Goal: Task Accomplishment & Management: Use online tool/utility

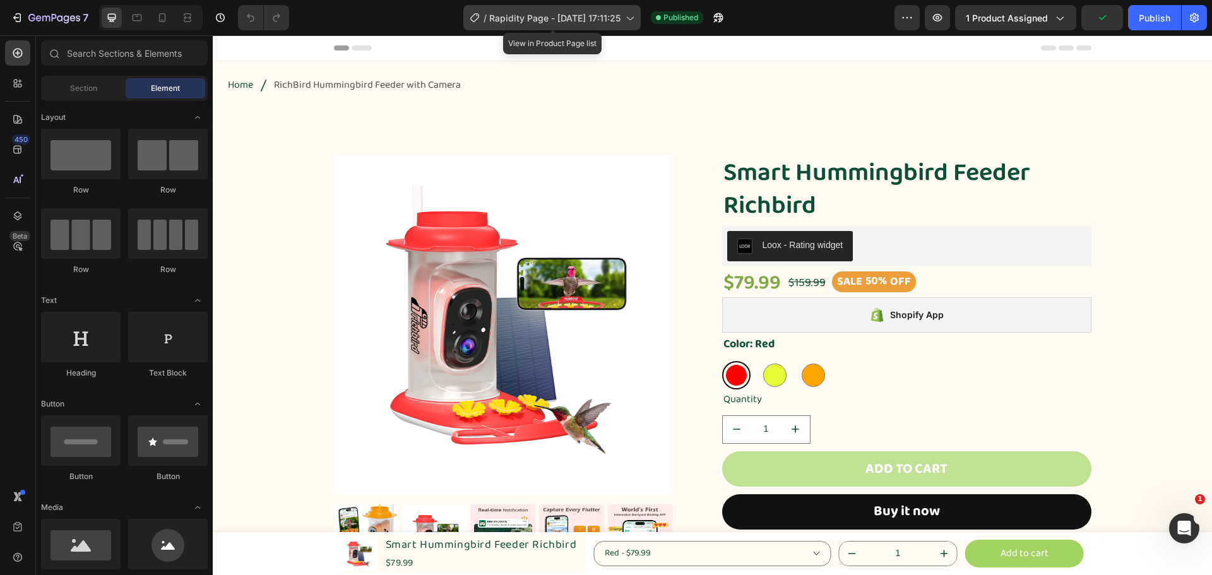
click at [566, 21] on span "Rapidity Page - [DATE] 17:11:25" at bounding box center [554, 17] width 131 height 13
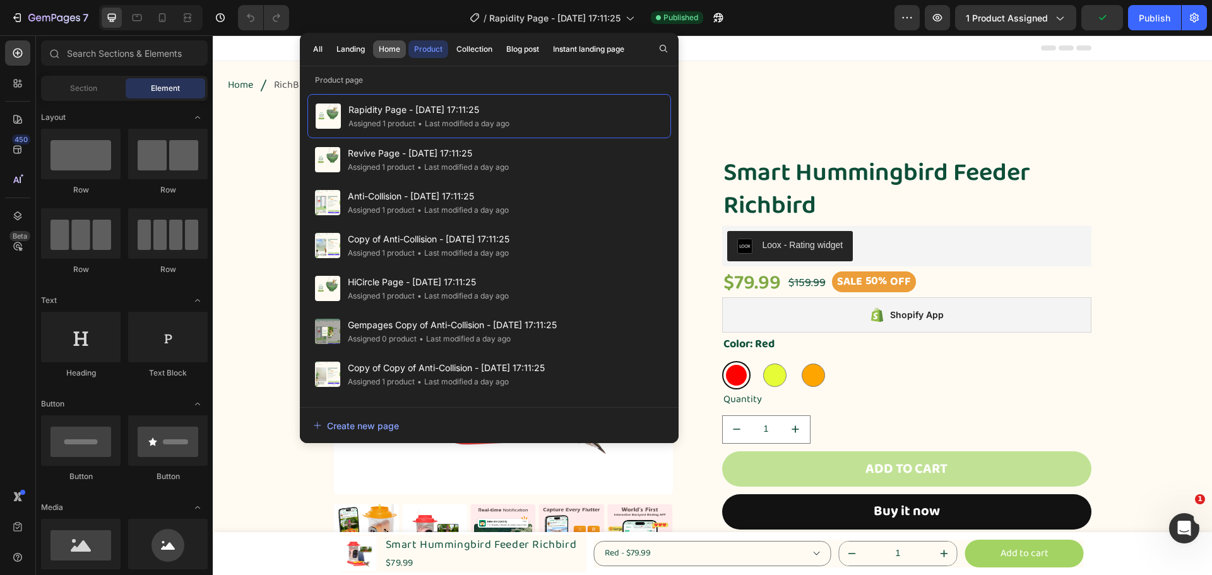
click at [385, 49] on div "Home" at bounding box center [389, 49] width 21 height 11
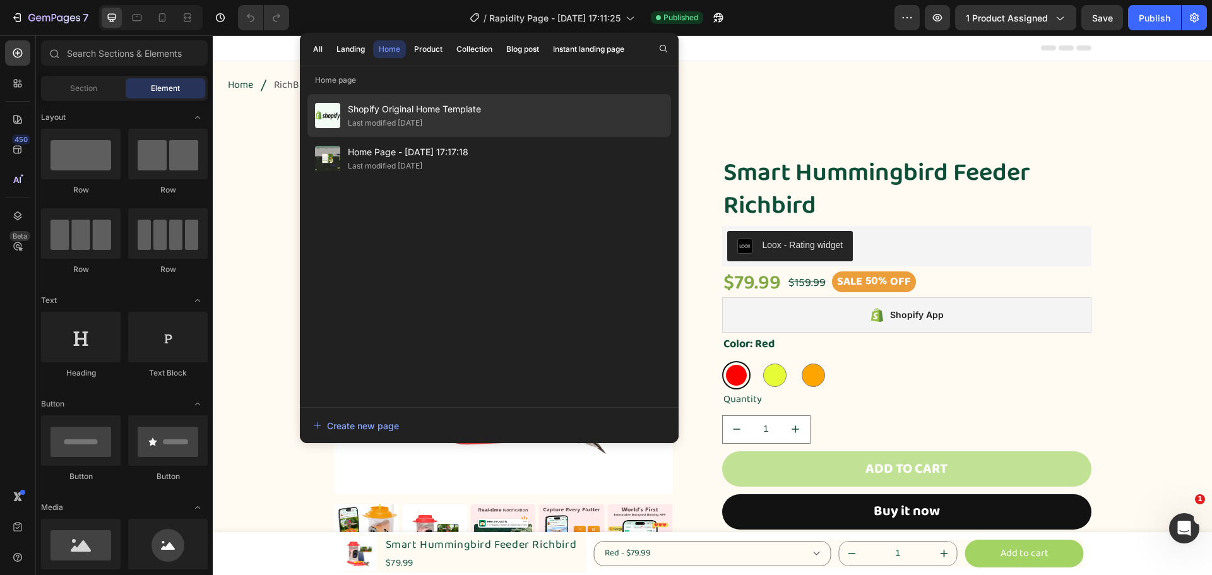
click at [422, 117] on div "Last modified [DATE]" at bounding box center [385, 123] width 75 height 13
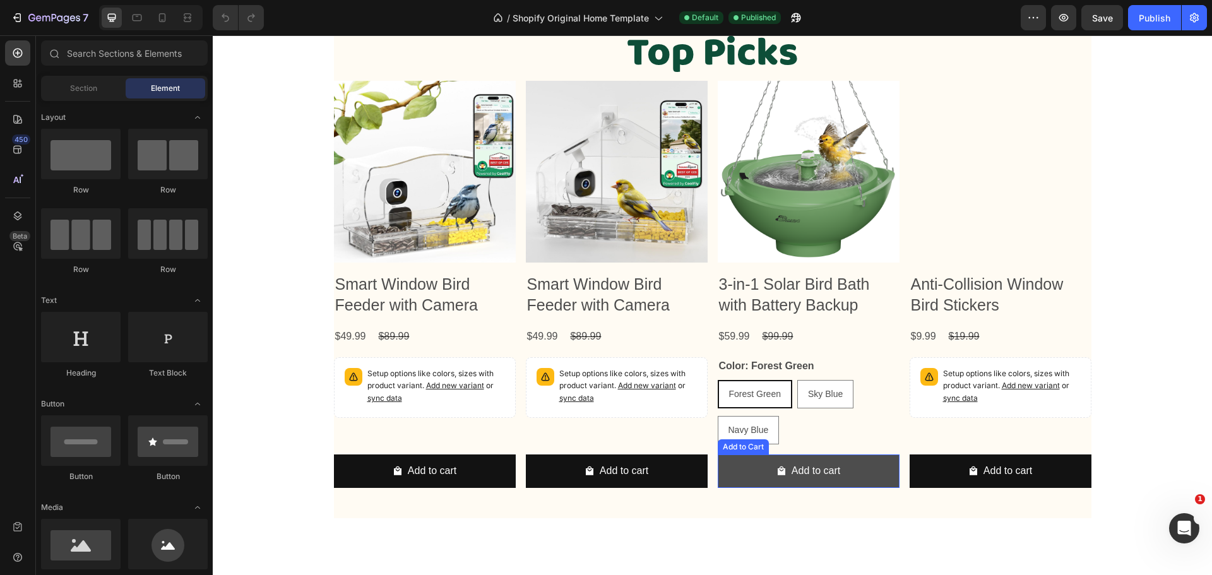
scroll to position [947, 0]
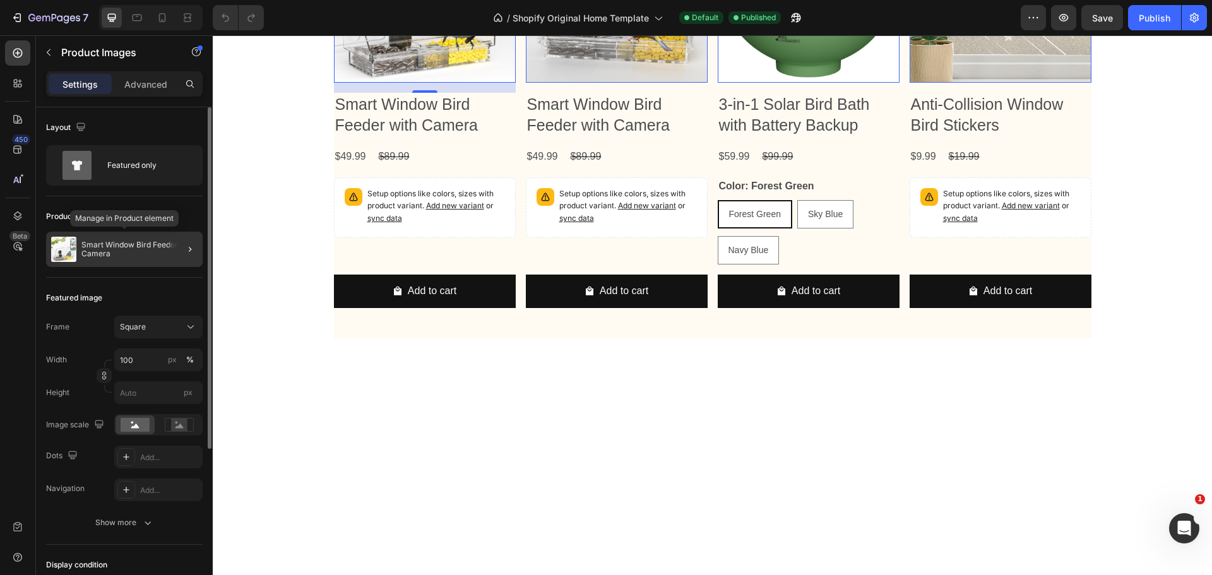
click at [107, 239] on div "Smart Window Bird Feeder with Camera" at bounding box center [124, 249] width 157 height 35
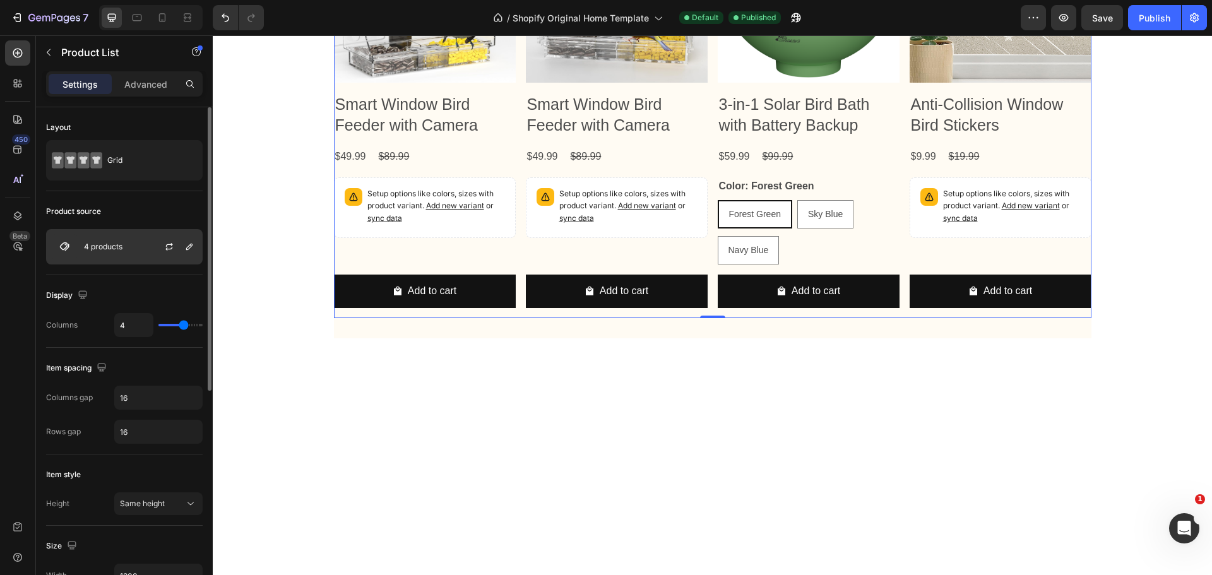
click at [92, 245] on p "4 products" at bounding box center [103, 246] width 39 height 9
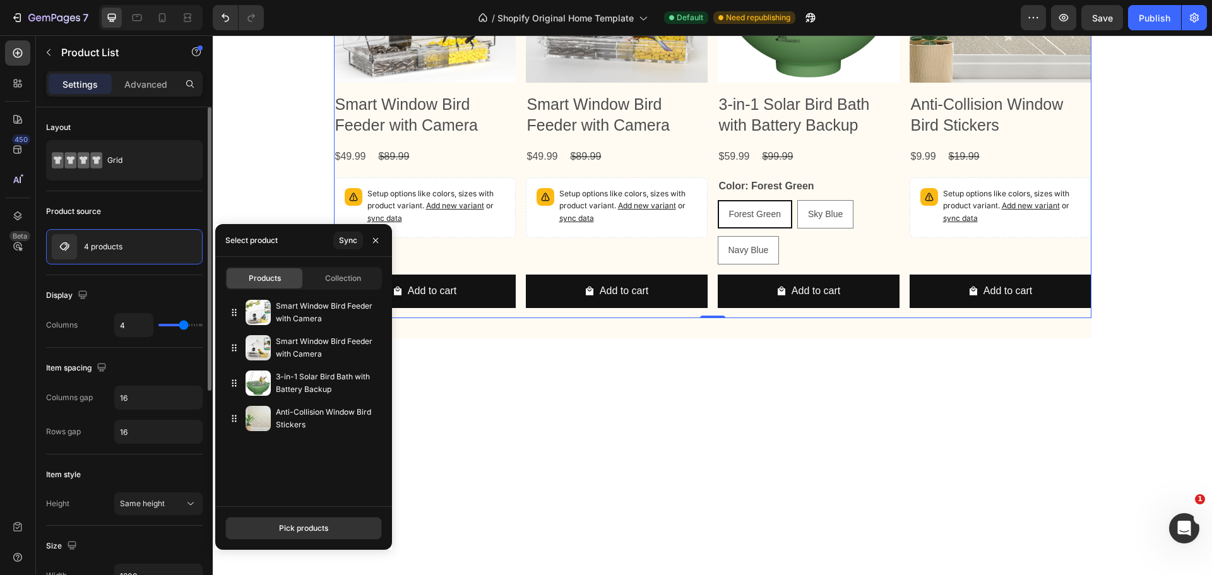
click at [145, 196] on div "Product source 4 products" at bounding box center [124, 233] width 157 height 84
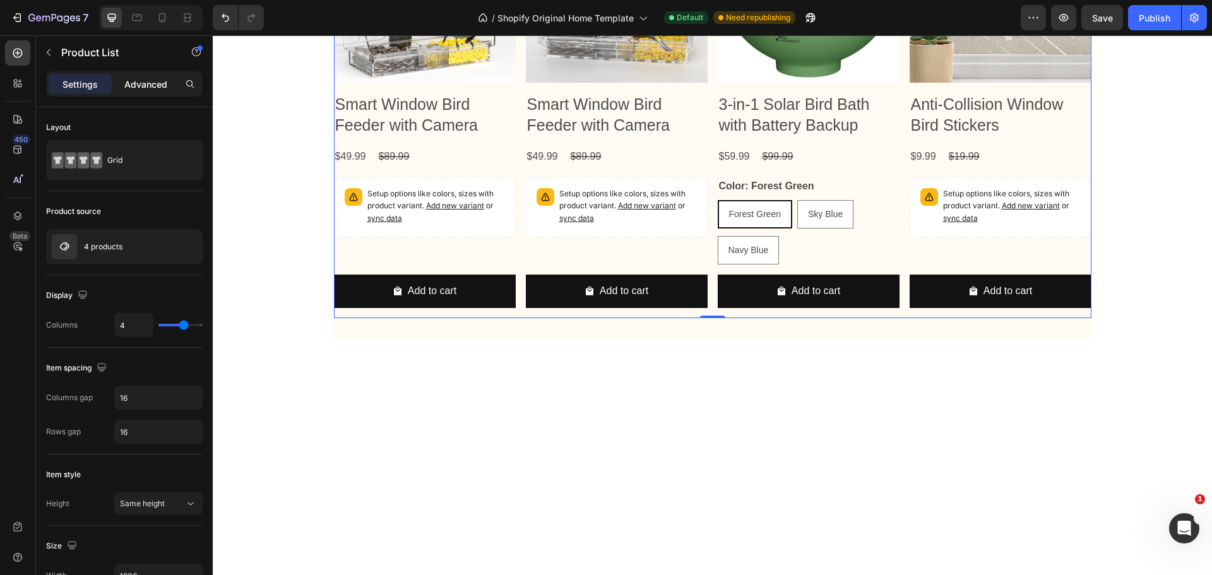
click at [152, 84] on p "Advanced" at bounding box center [145, 84] width 43 height 13
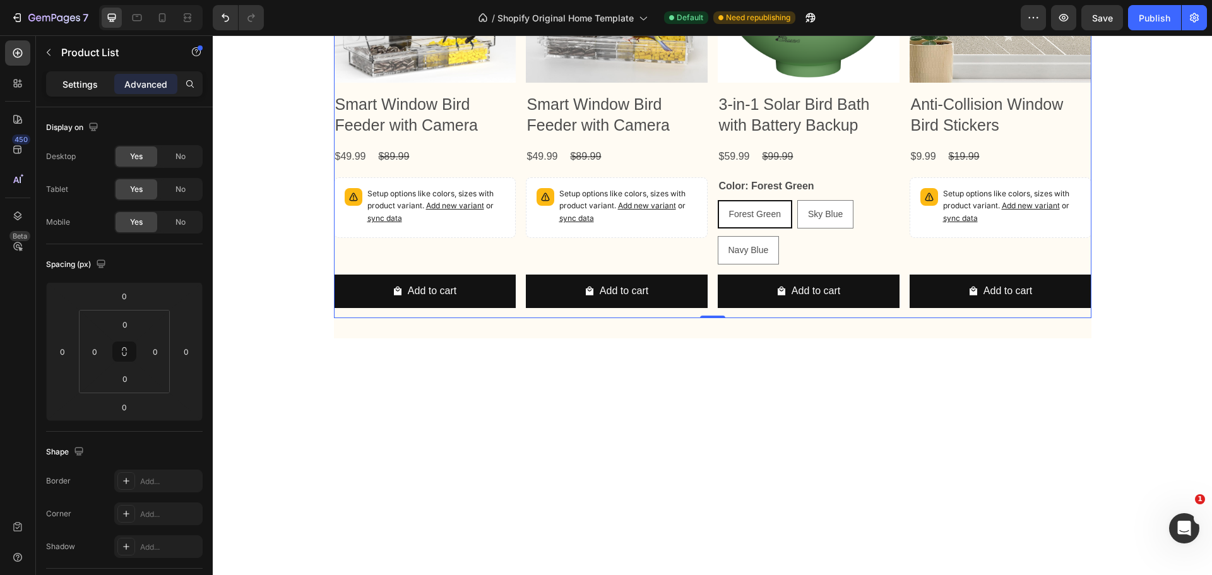
click at [93, 83] on p "Settings" at bounding box center [80, 84] width 35 height 13
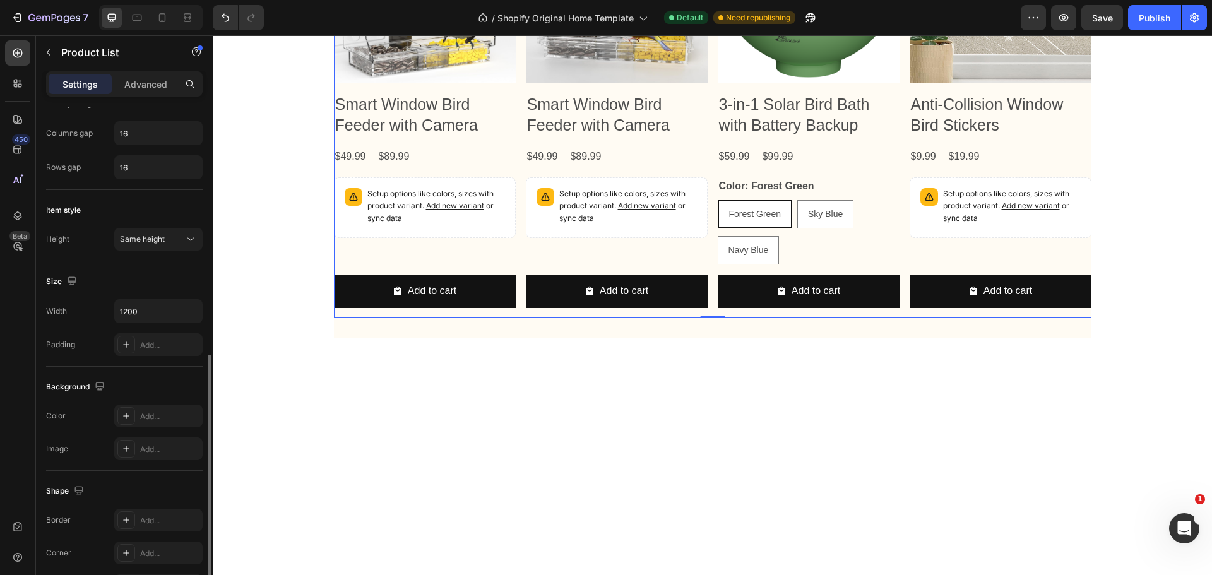
scroll to position [201, 0]
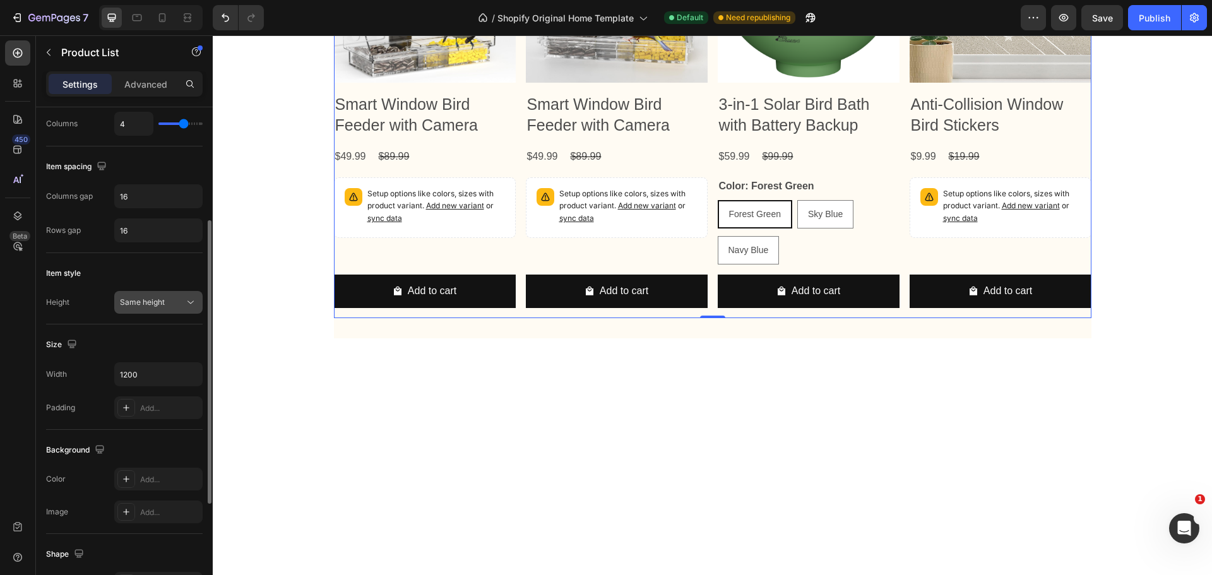
click at [183, 309] on button "Same height" at bounding box center [158, 302] width 88 height 23
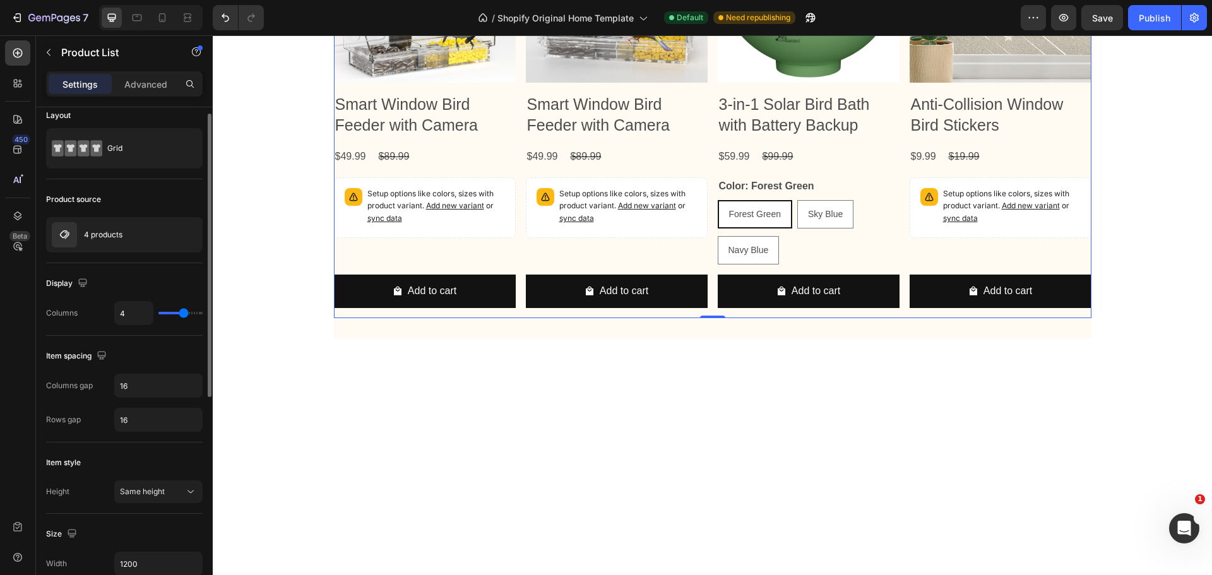
scroll to position [0, 0]
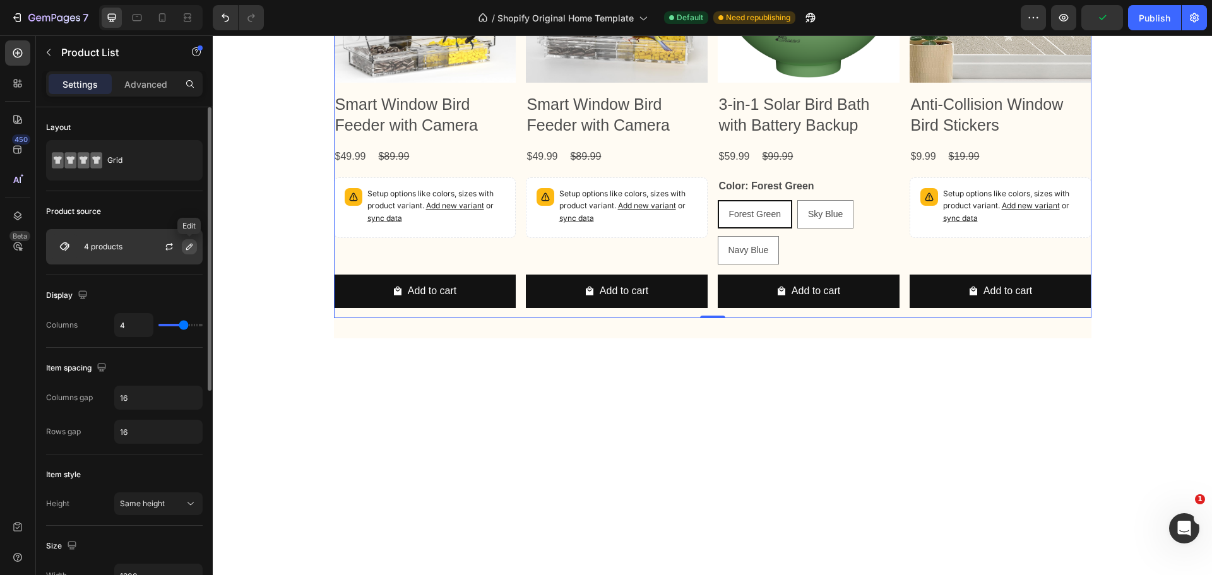
click at [187, 249] on icon "button" at bounding box center [189, 247] width 6 height 6
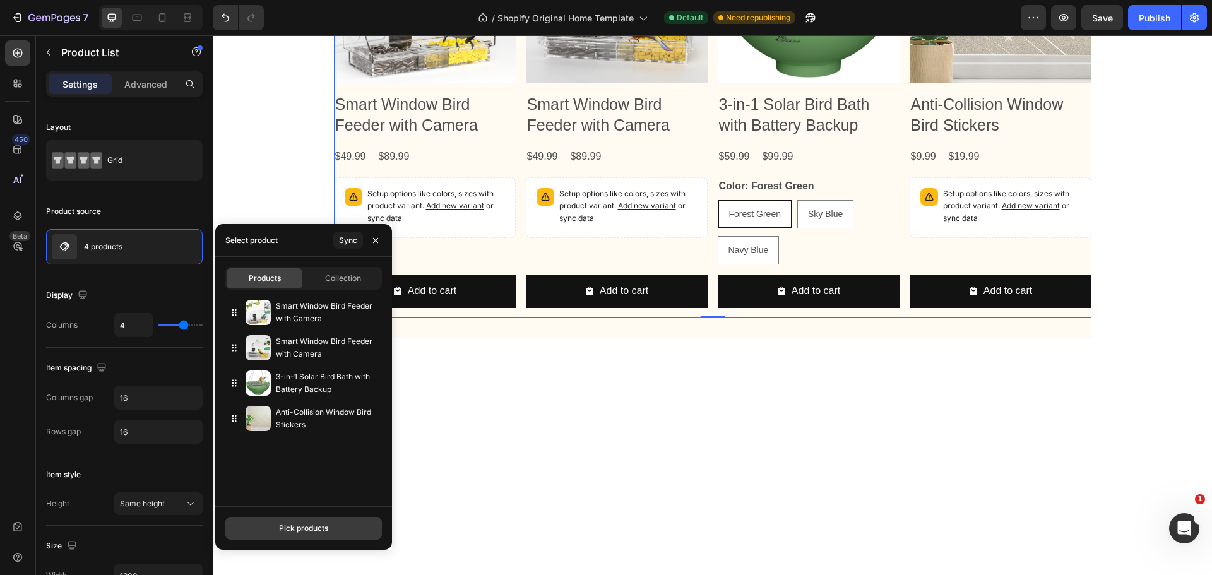
click at [323, 523] on div "Pick products" at bounding box center [303, 528] width 49 height 11
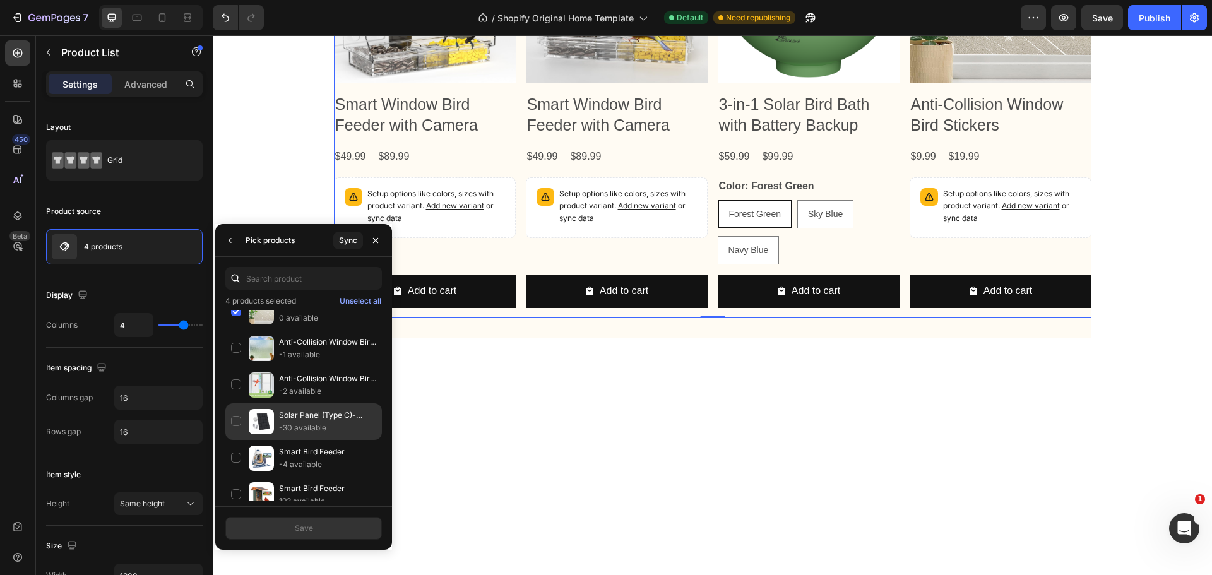
scroll to position [253, 0]
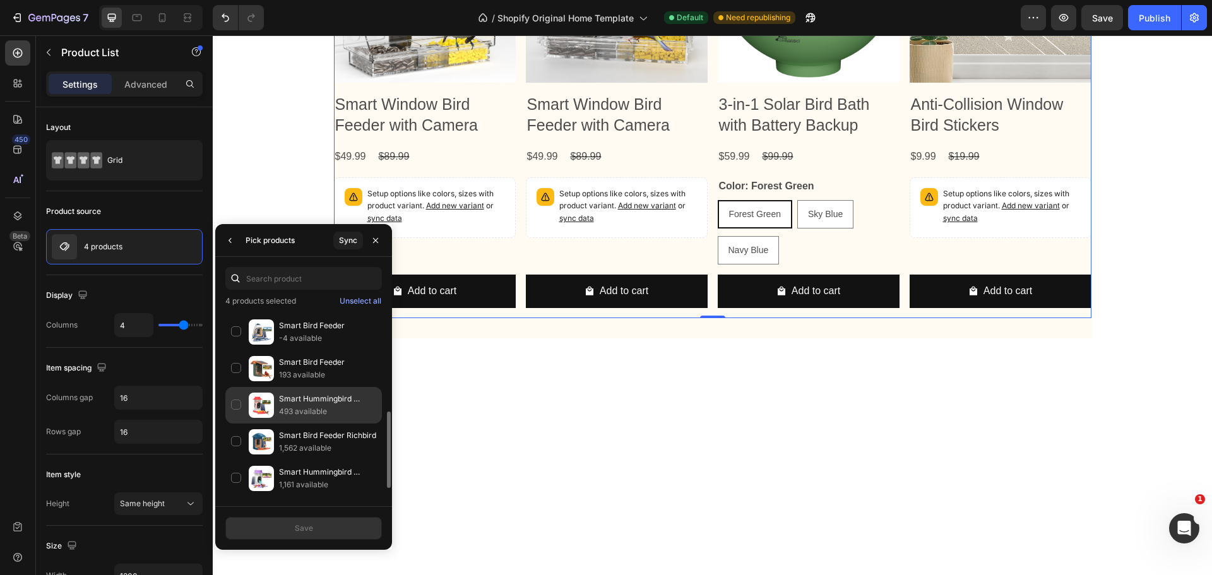
click at [236, 407] on div "Smart Hummingbird Feeder Richbird 493 available" at bounding box center [303, 405] width 157 height 37
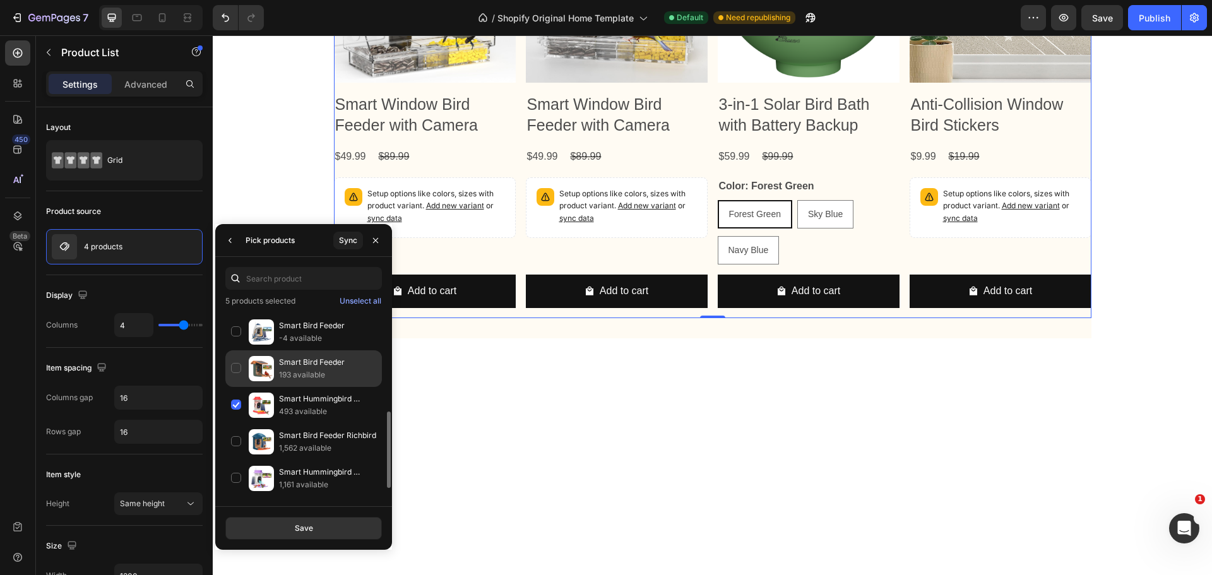
click at [239, 371] on div "Smart Bird Feeder 193 available" at bounding box center [303, 368] width 157 height 37
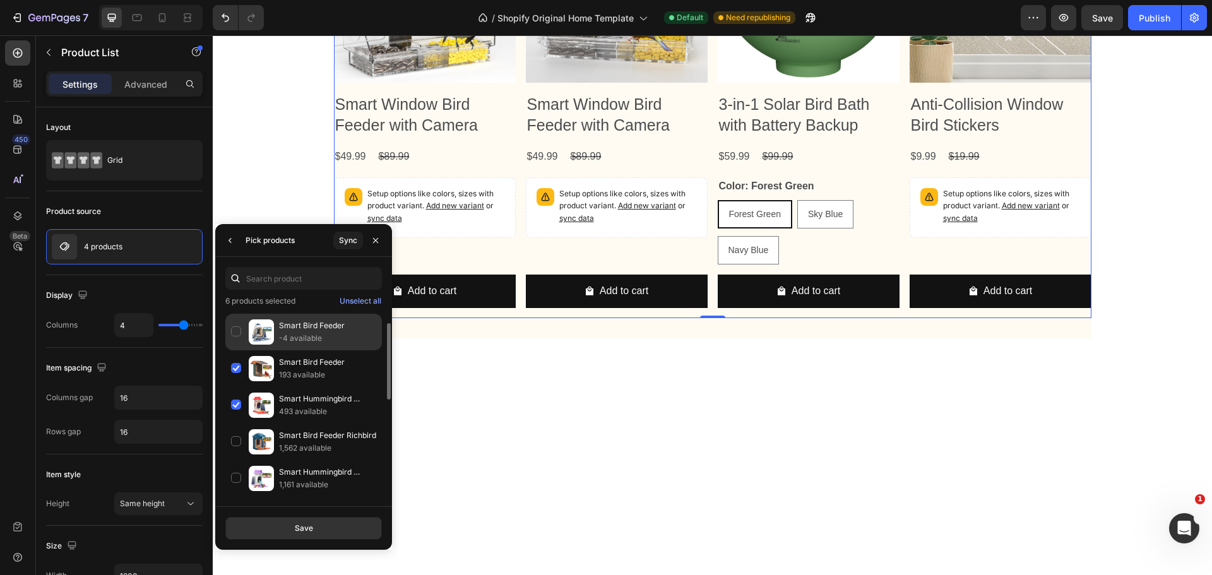
scroll to position [0, 0]
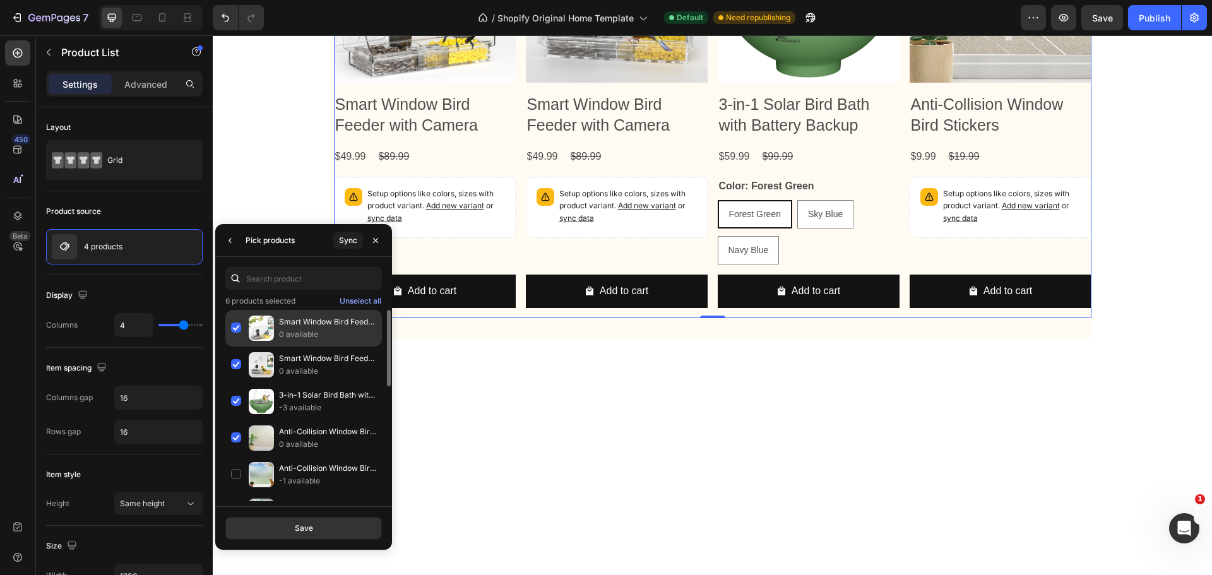
drag, startPoint x: 237, startPoint y: 325, endPoint x: 237, endPoint y: 337, distance: 12.6
click at [236, 325] on div "Smart Window Bird Feeder with Camera 0 available" at bounding box center [303, 328] width 157 height 37
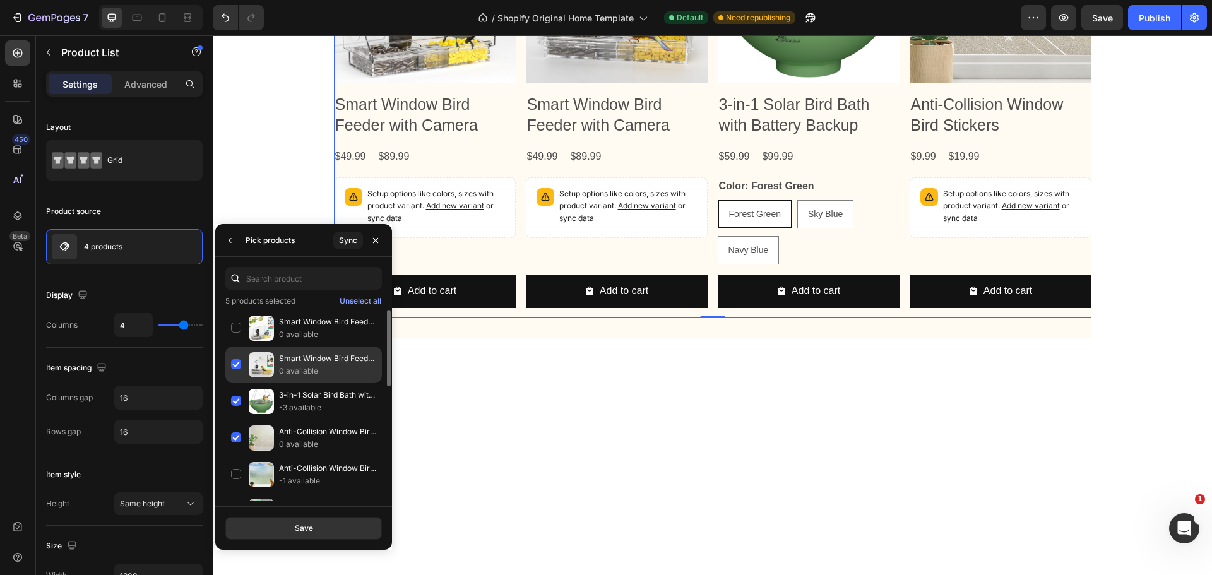
click at [240, 359] on div "Smart Window Bird Feeder with Camera 0 available" at bounding box center [303, 365] width 157 height 37
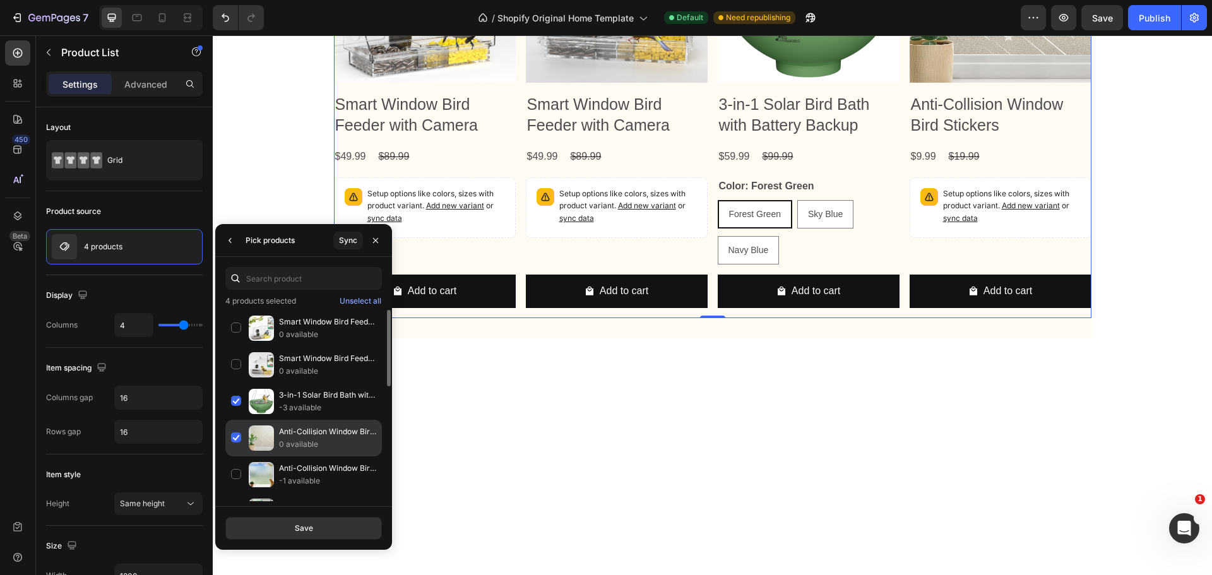
click at [239, 437] on div "Anti-Collision Window Bird Stickers 0 available" at bounding box center [303, 438] width 157 height 37
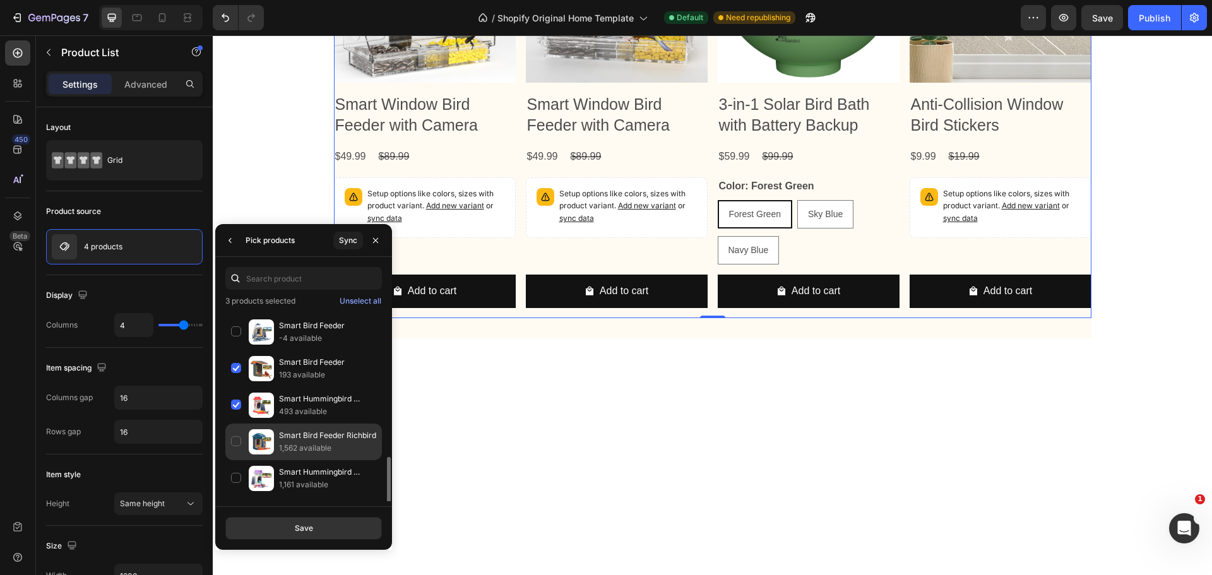
scroll to position [285, 0]
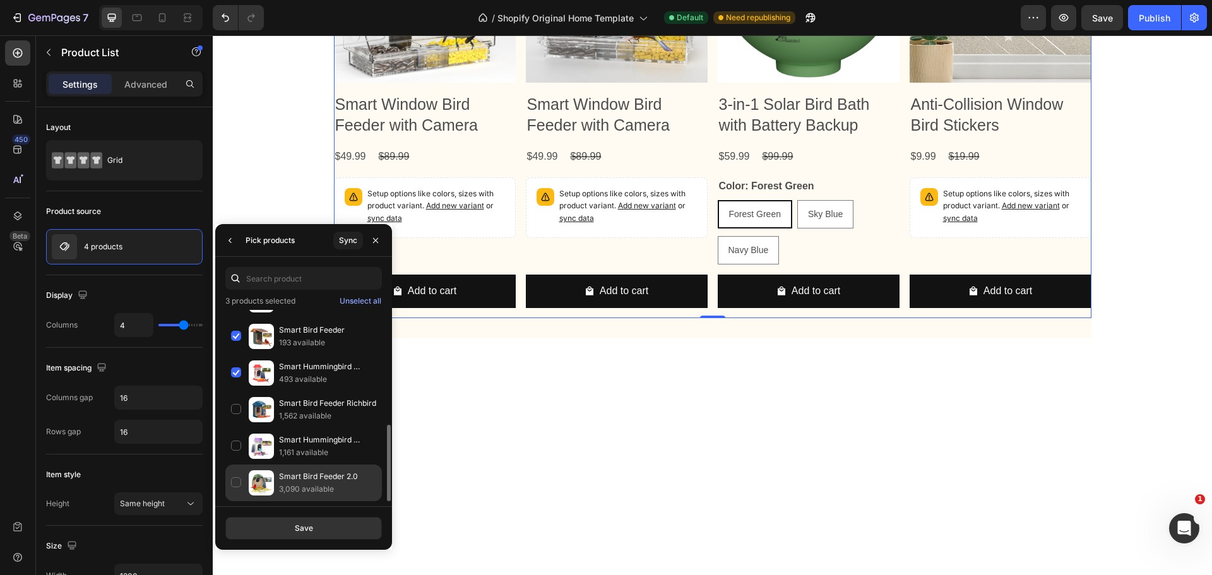
click at [240, 483] on div "Smart Bird Feeder 2.0 3,090 available" at bounding box center [303, 483] width 157 height 37
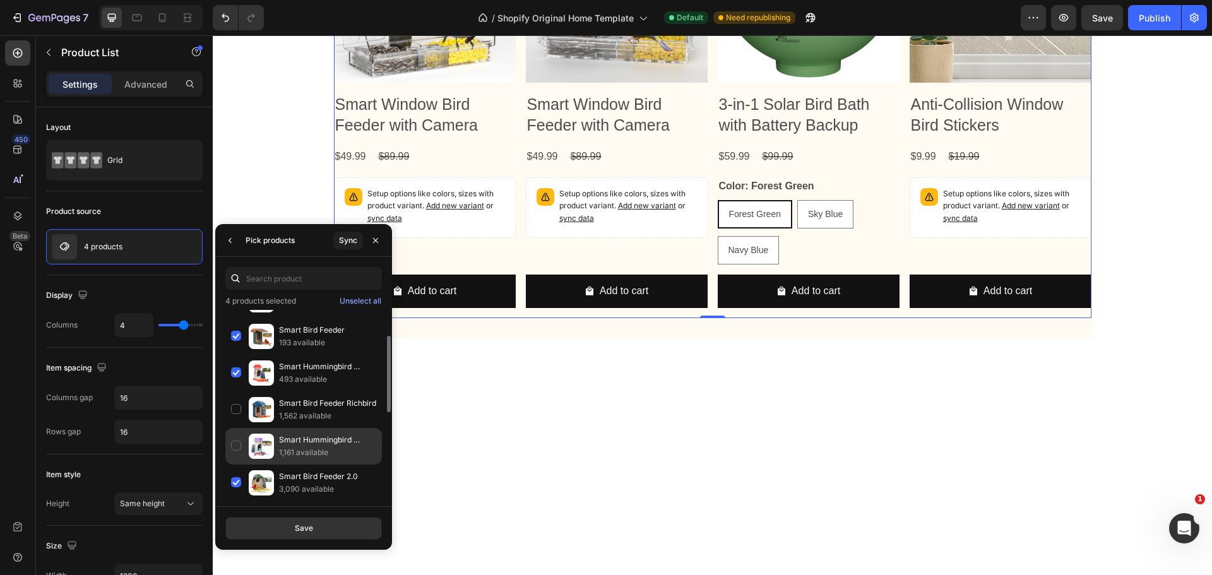
scroll to position [222, 0]
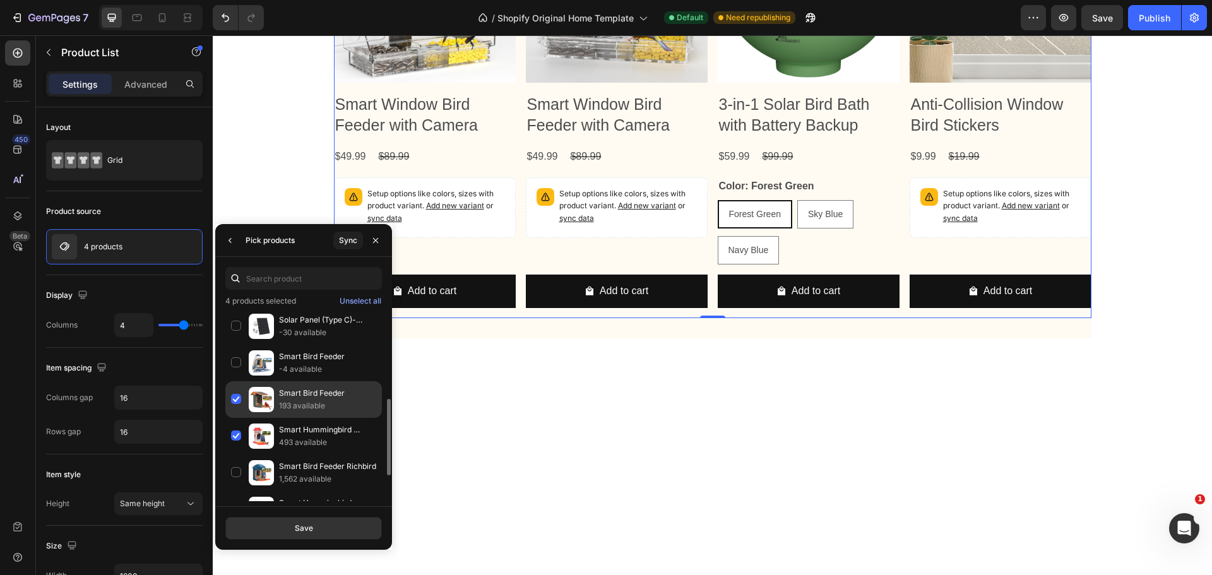
click at [236, 400] on div "Smart Bird Feeder 193 available" at bounding box center [303, 399] width 157 height 37
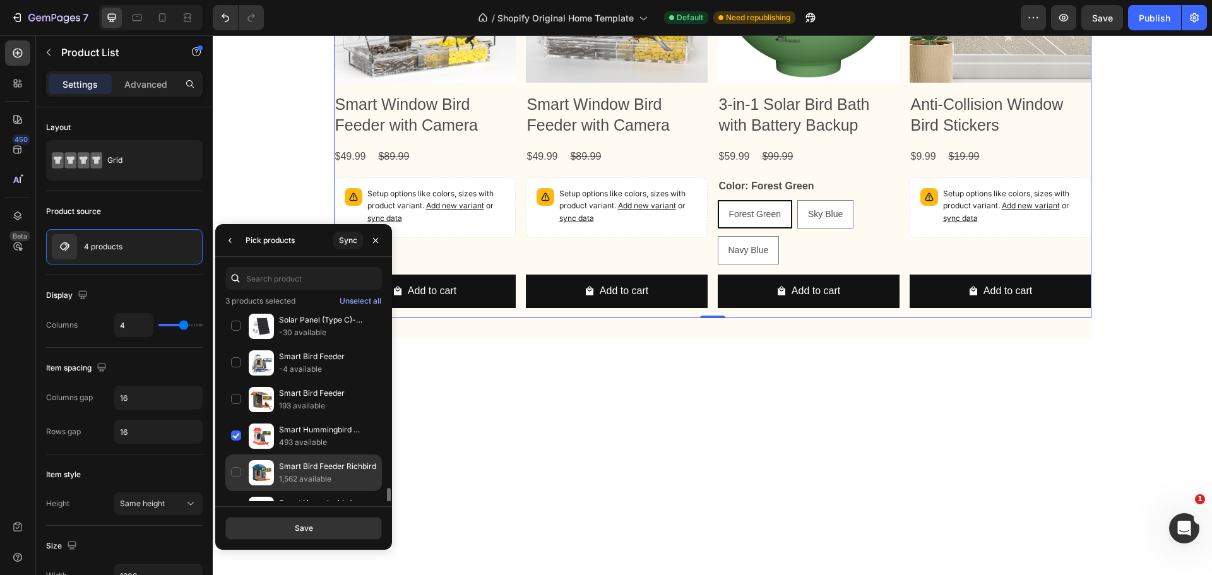
scroll to position [285, 0]
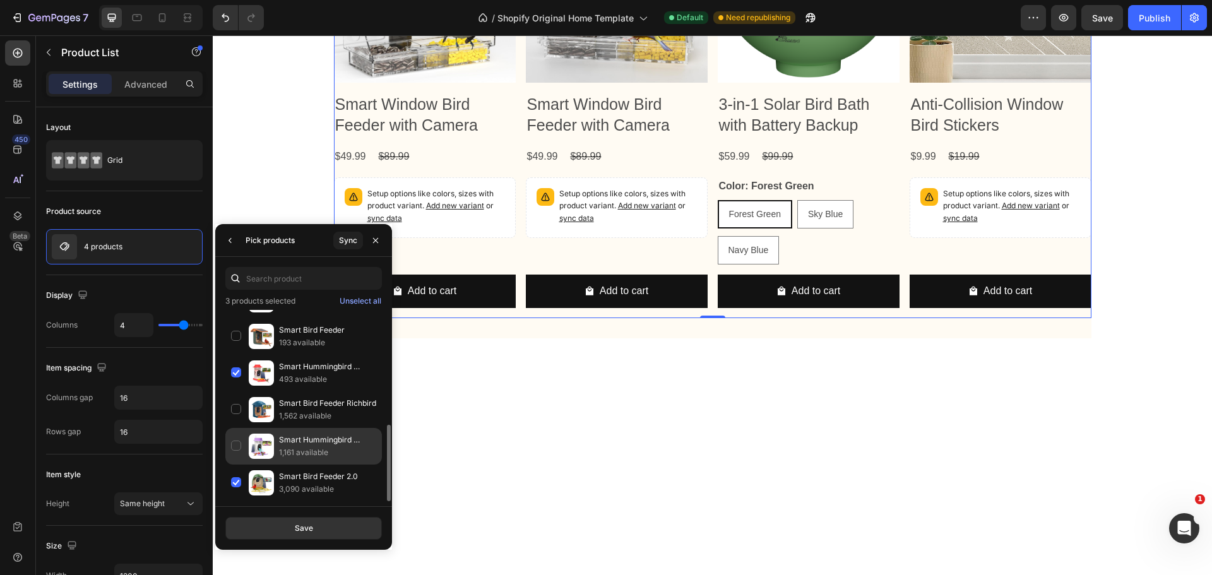
click at [237, 434] on div "Smart Hummingbird Feeder HIXX 1,161 available" at bounding box center [303, 446] width 157 height 37
click at [314, 527] on button "Save" at bounding box center [303, 528] width 157 height 23
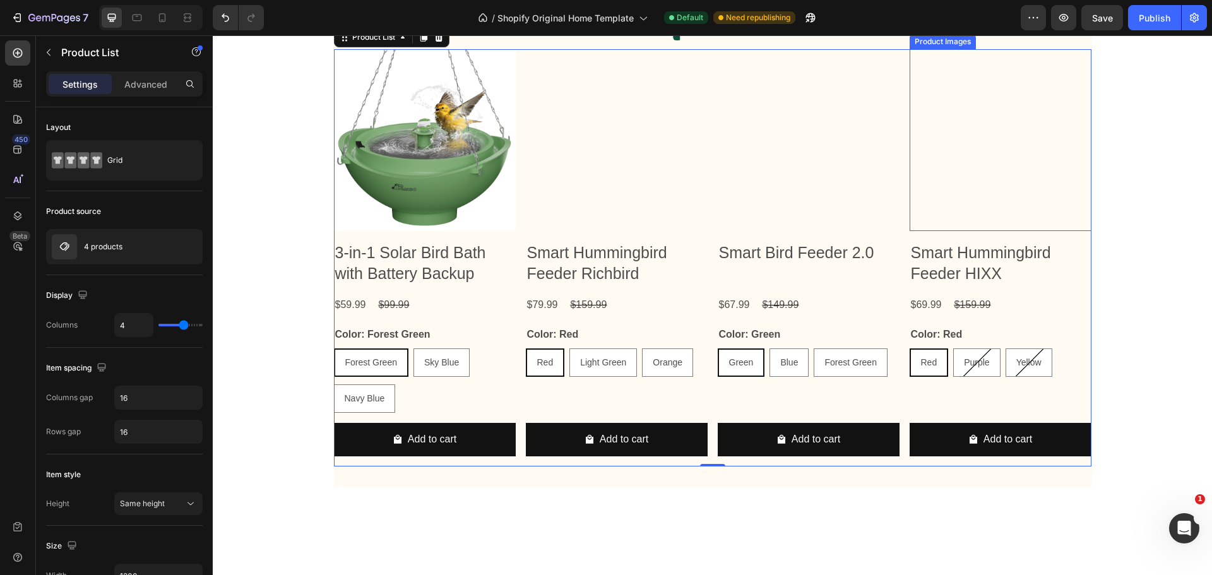
scroll to position [1073, 0]
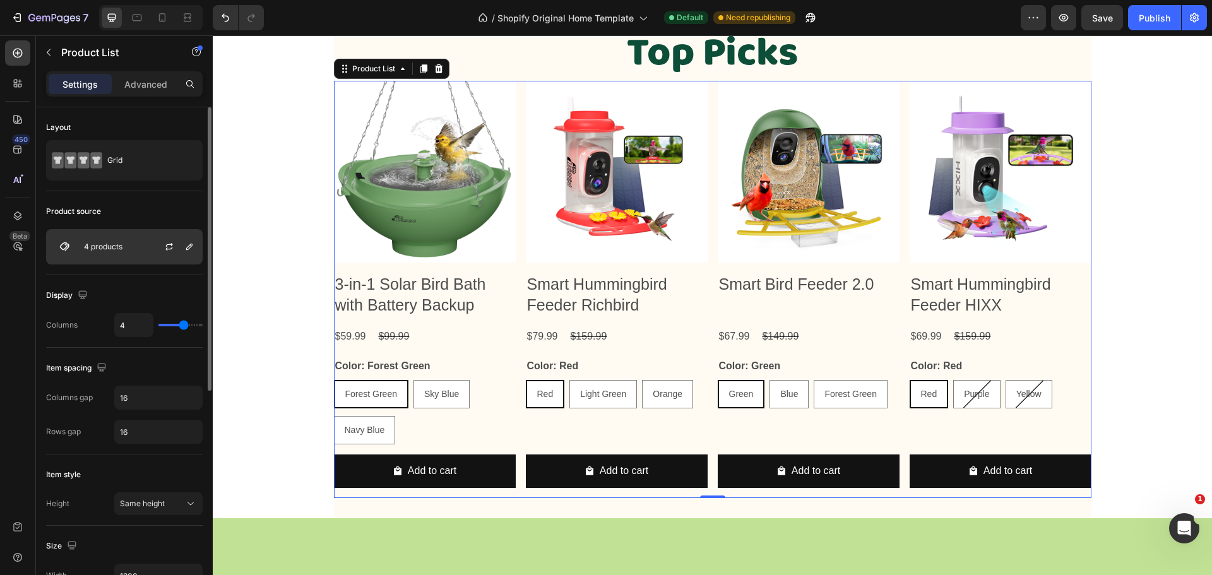
click at [128, 249] on div "4 products" at bounding box center [124, 246] width 157 height 35
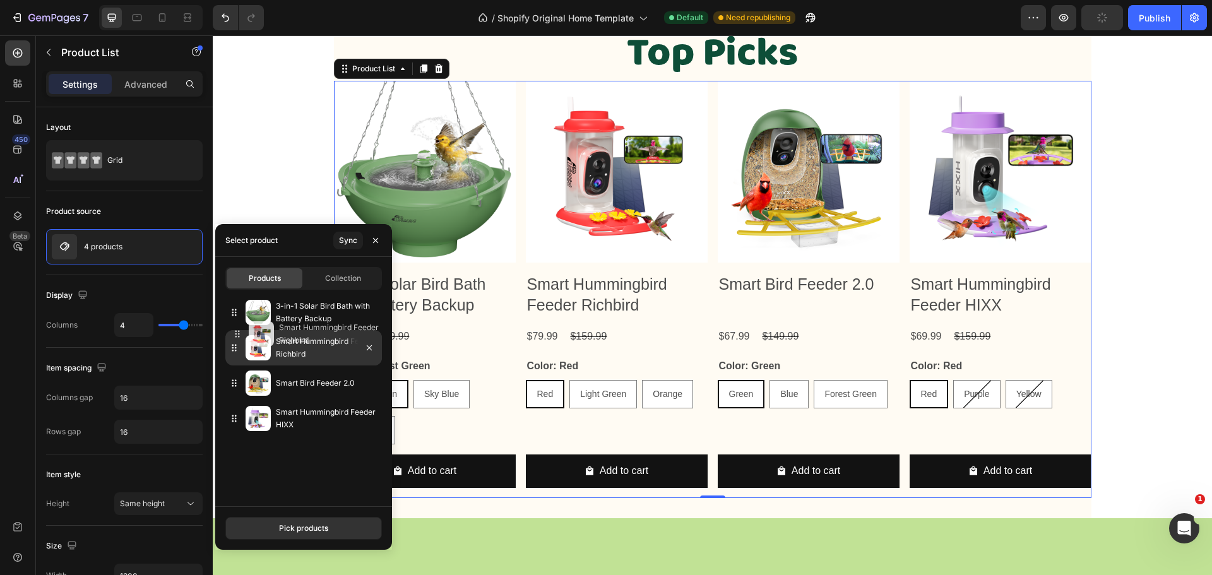
drag, startPoint x: 235, startPoint y: 350, endPoint x: 238, endPoint y: 336, distance: 14.2
click at [238, 336] on div "Smart Hummingbird Feeder Richbird" at bounding box center [303, 347] width 157 height 35
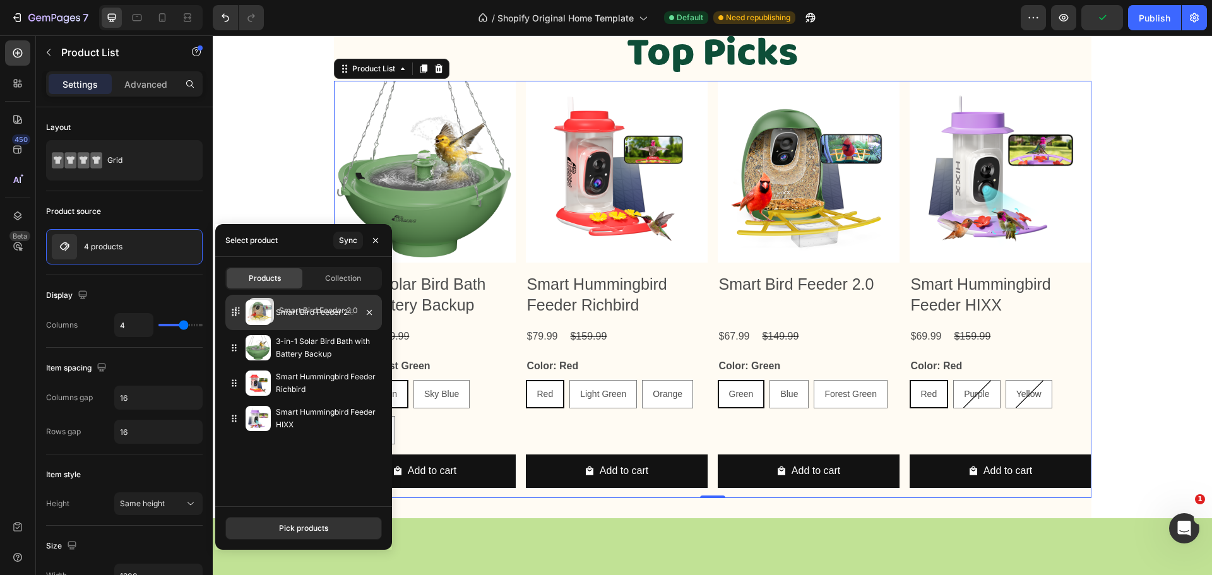
drag, startPoint x: 235, startPoint y: 383, endPoint x: 238, endPoint y: 311, distance: 72.1
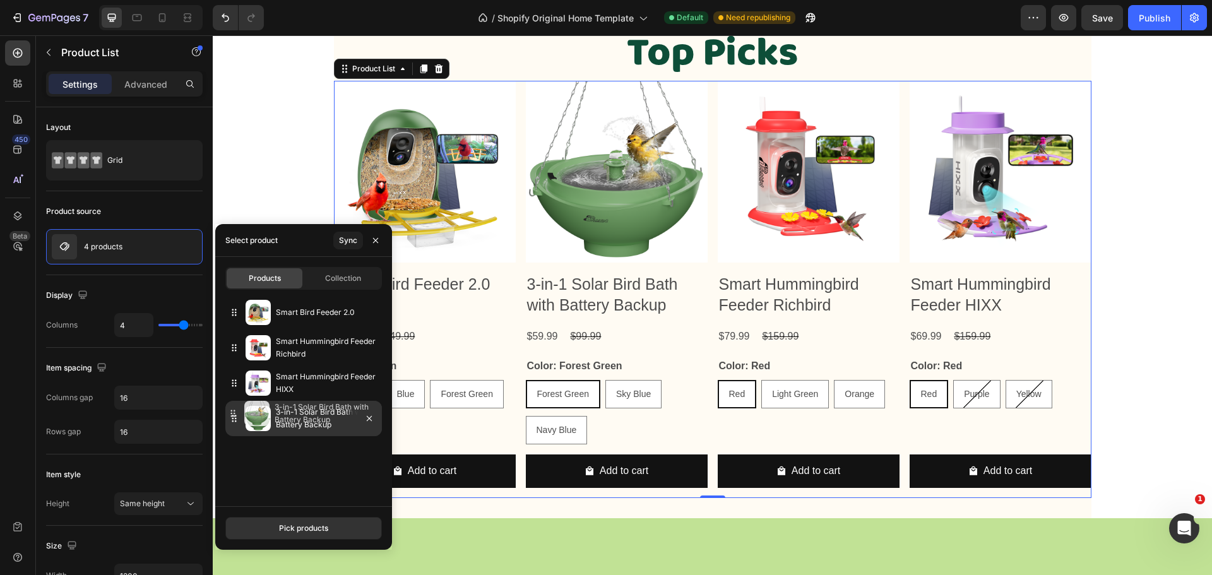
drag, startPoint x: 231, startPoint y: 348, endPoint x: 230, endPoint y: 415, distance: 66.9
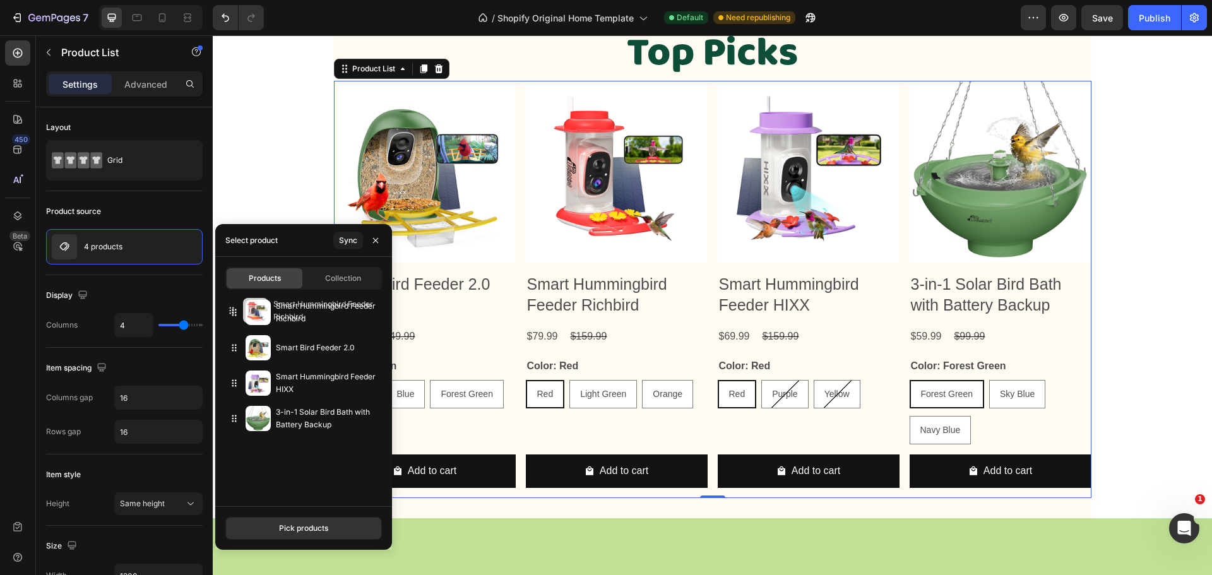
drag, startPoint x: 238, startPoint y: 343, endPoint x: 234, endPoint y: 314, distance: 28.8
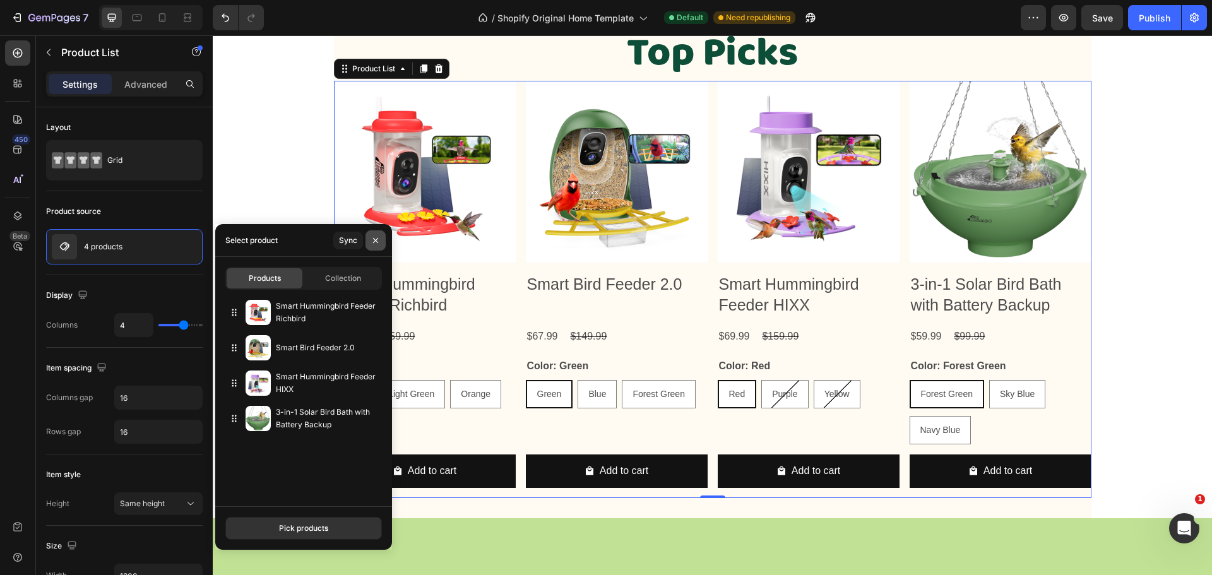
click at [376, 236] on icon "button" at bounding box center [376, 241] width 10 height 10
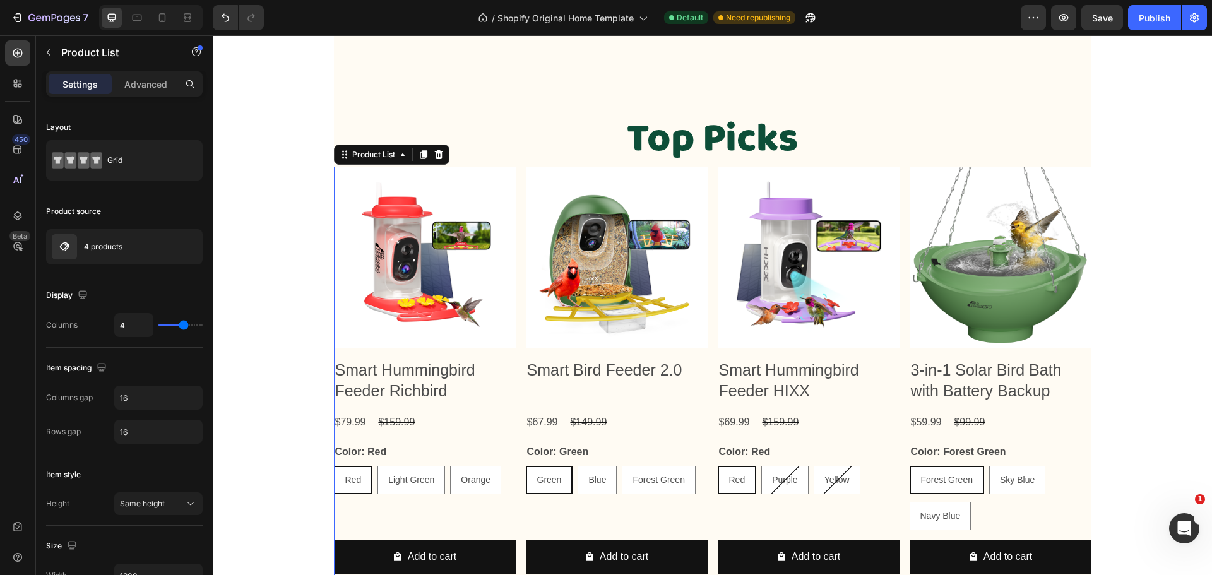
scroll to position [1010, 0]
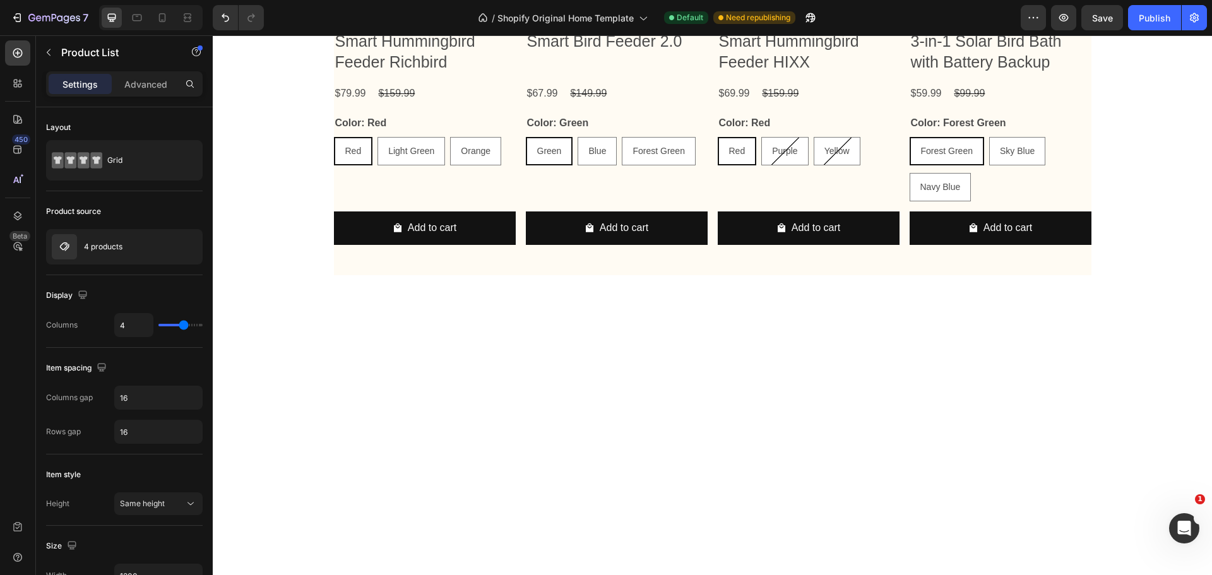
click at [1118, 186] on div "Video Section 2 Shop Now Button Image Free AI Bird Recognition Text Block Image…" at bounding box center [713, 261] width 1000 height 2421
